Goal: Information Seeking & Learning: Learn about a topic

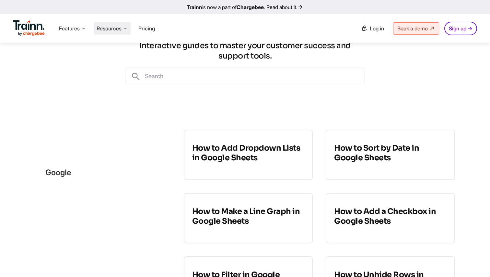
click at [112, 29] on span "Resources" at bounding box center [108, 28] width 25 height 7
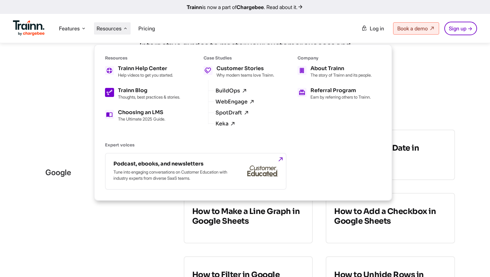
click at [138, 93] on h5 "Trainn Blog" at bounding box center [149, 90] width 62 height 5
